Goal: Information Seeking & Learning: Learn about a topic

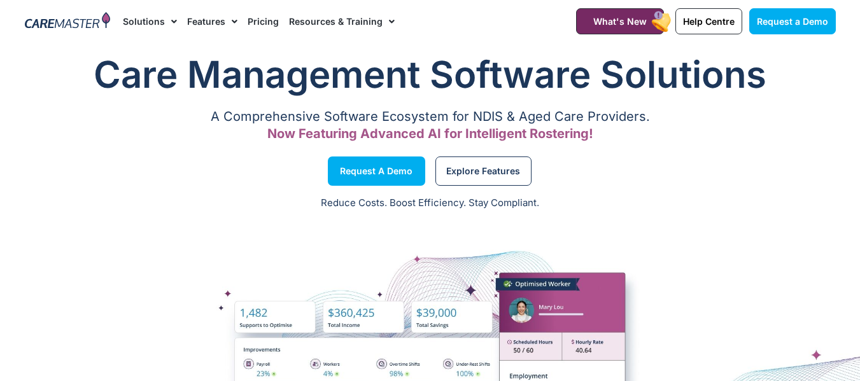
drag, startPoint x: 0, startPoint y: 0, endPoint x: 210, endPoint y: 23, distance: 210.8
click at [210, 23] on link "Features" at bounding box center [212, 21] width 50 height 43
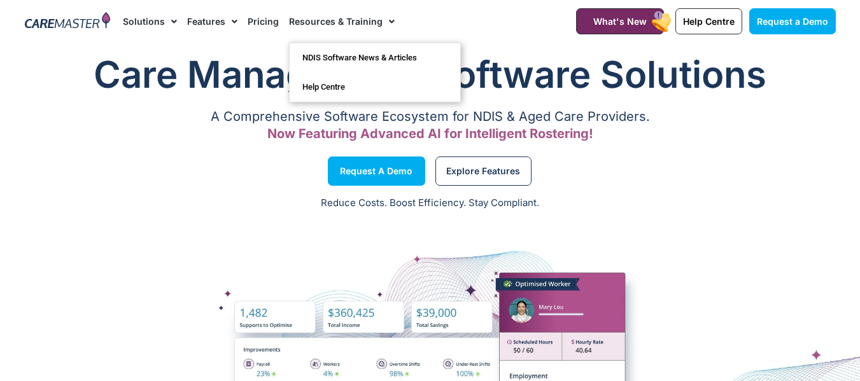
click at [320, 17] on link "Resources & Training" at bounding box center [342, 21] width 106 height 43
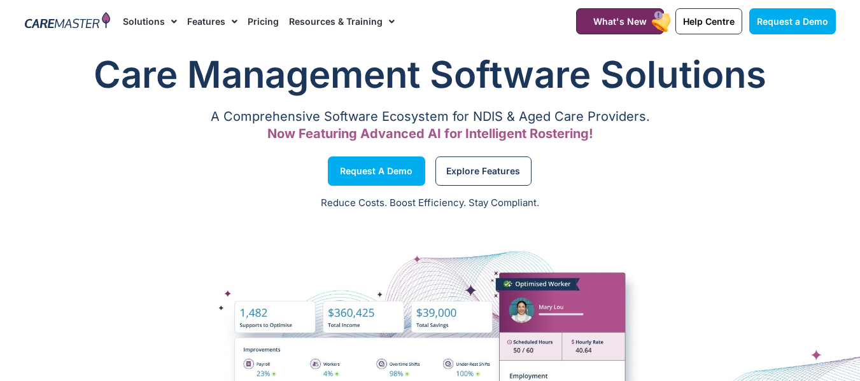
click at [320, 17] on link "Resources & Training" at bounding box center [342, 21] width 106 height 43
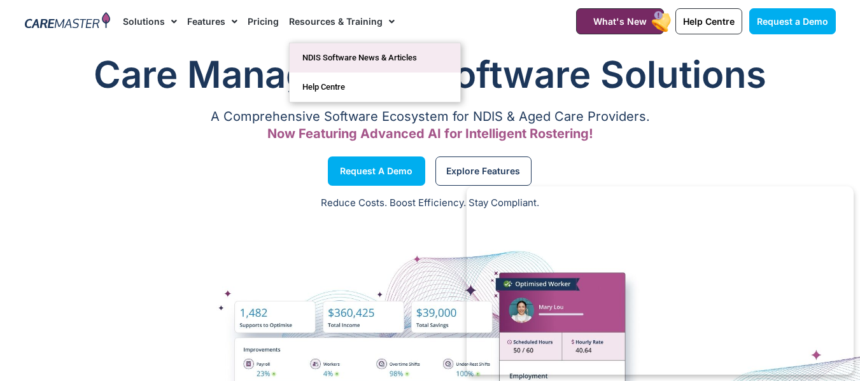
click at [334, 50] on link "NDIS Software News & Articles" at bounding box center [375, 57] width 171 height 29
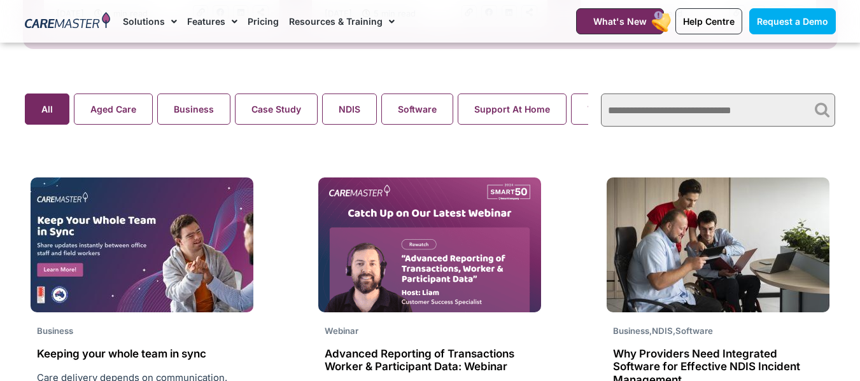
scroll to position [857, 0]
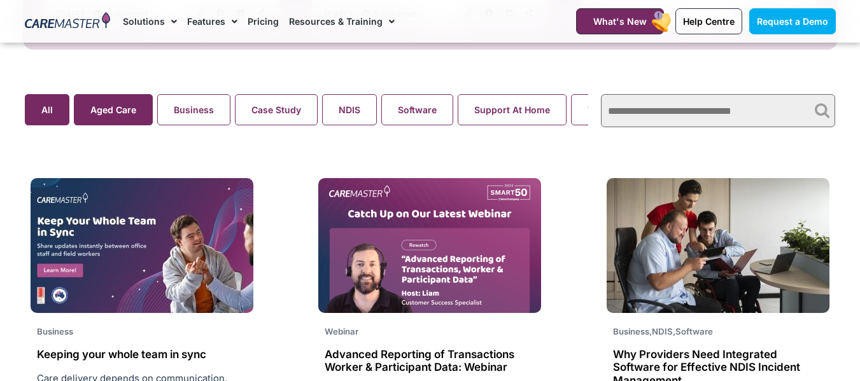
click at [111, 120] on button "Aged Care" at bounding box center [113, 109] width 79 height 31
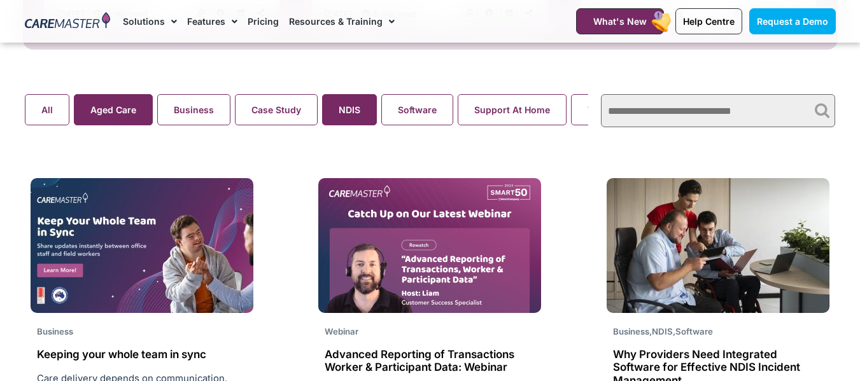
click at [352, 114] on button "NDIS" at bounding box center [349, 109] width 55 height 31
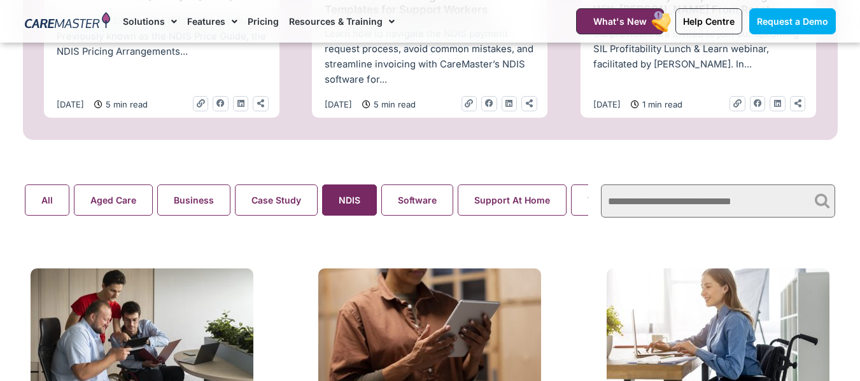
scroll to position [756, 0]
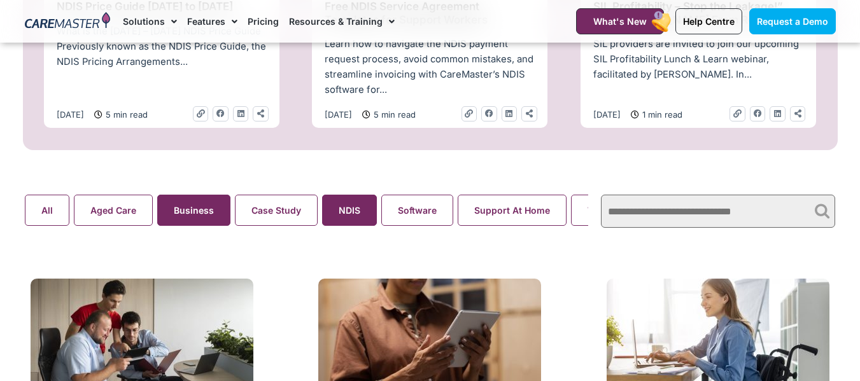
click at [177, 210] on button "Business" at bounding box center [193, 210] width 73 height 31
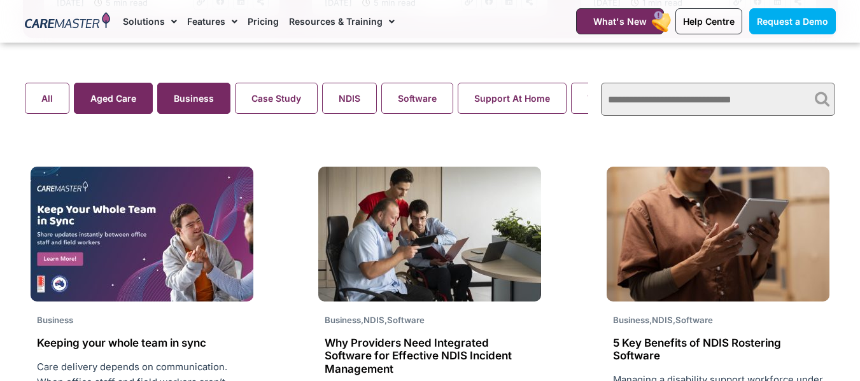
scroll to position [864, 0]
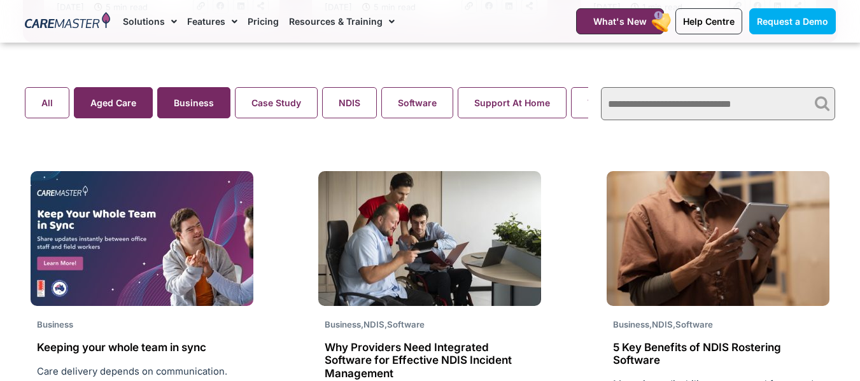
click at [116, 118] on button "Aged Care" at bounding box center [113, 102] width 79 height 31
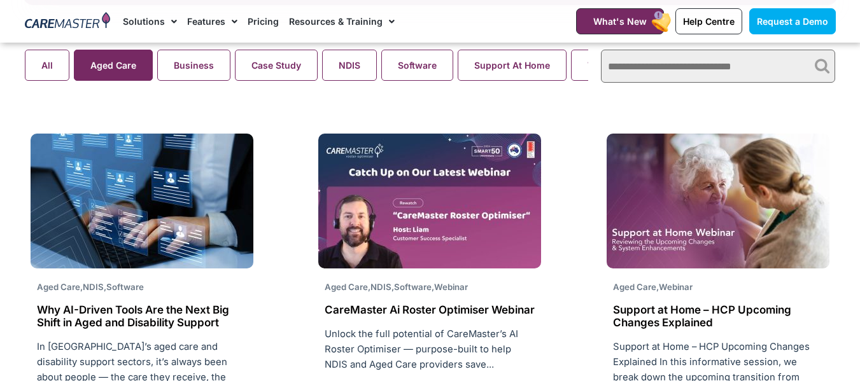
scroll to position [900, 0]
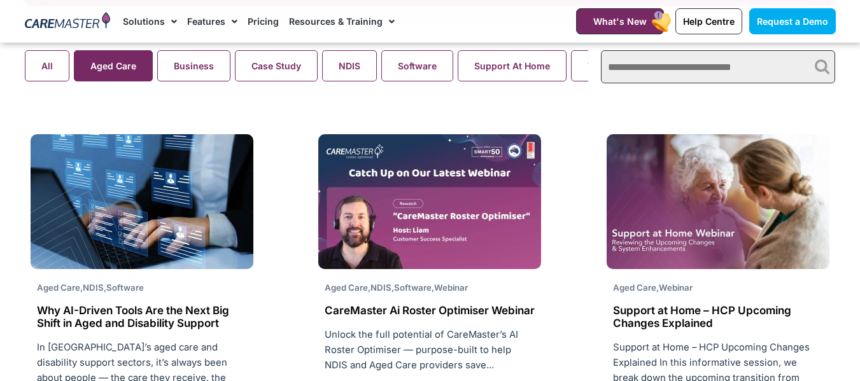
click at [667, 66] on input "text" at bounding box center [718, 66] width 234 height 33
paste input "**********"
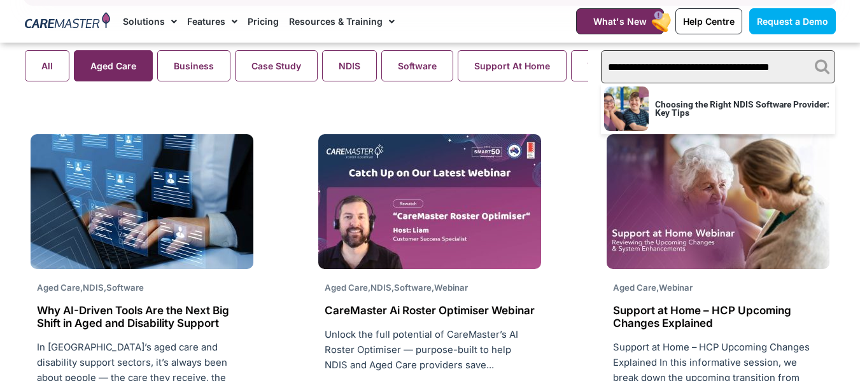
scroll to position [0, 0]
type input "***"
